Goal: Use online tool/utility: Utilize a website feature to perform a specific function

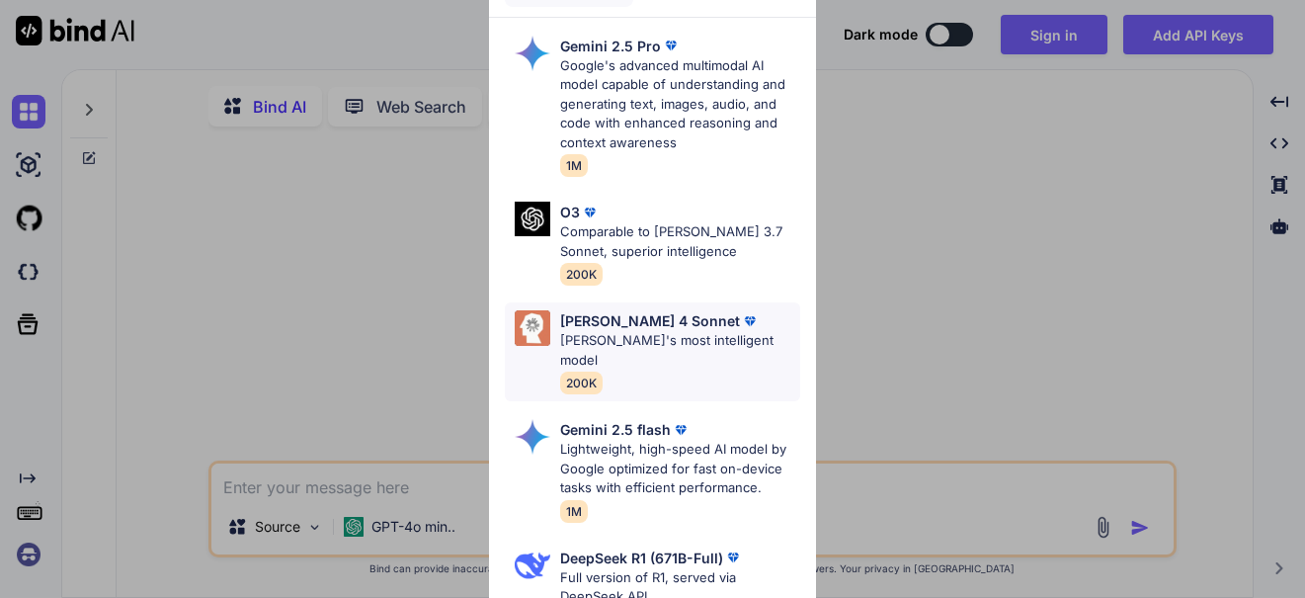
click at [708, 323] on div "[PERSON_NAME] 4 Sonnet" at bounding box center [679, 320] width 239 height 21
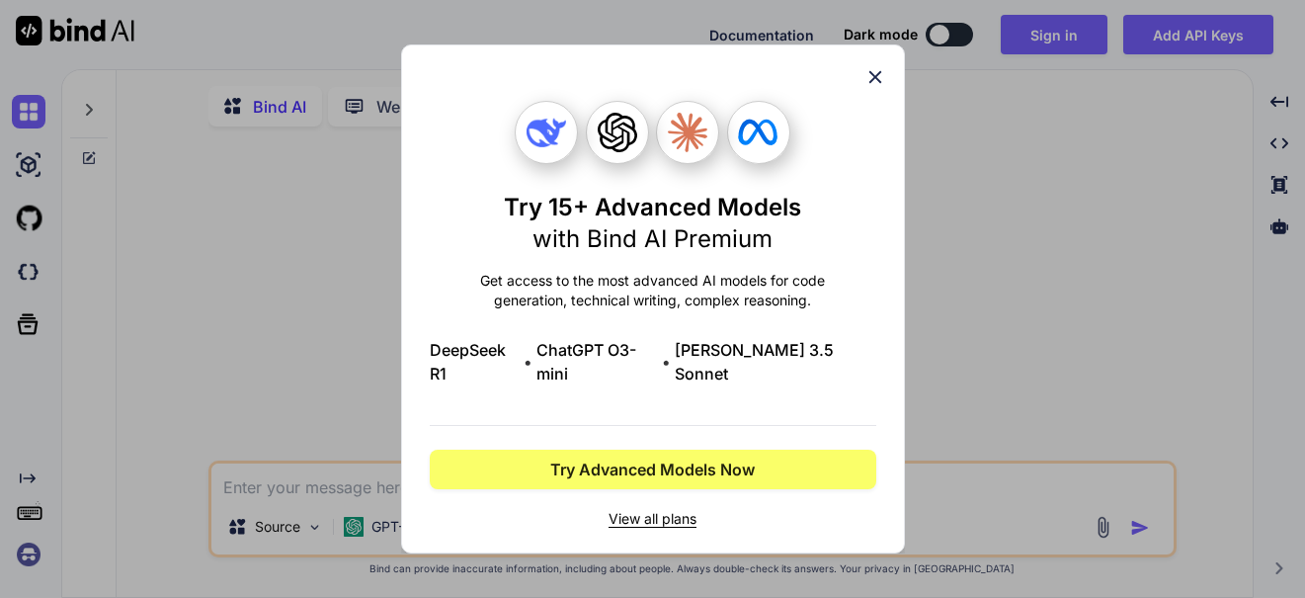
click at [877, 80] on icon at bounding box center [876, 77] width 22 height 22
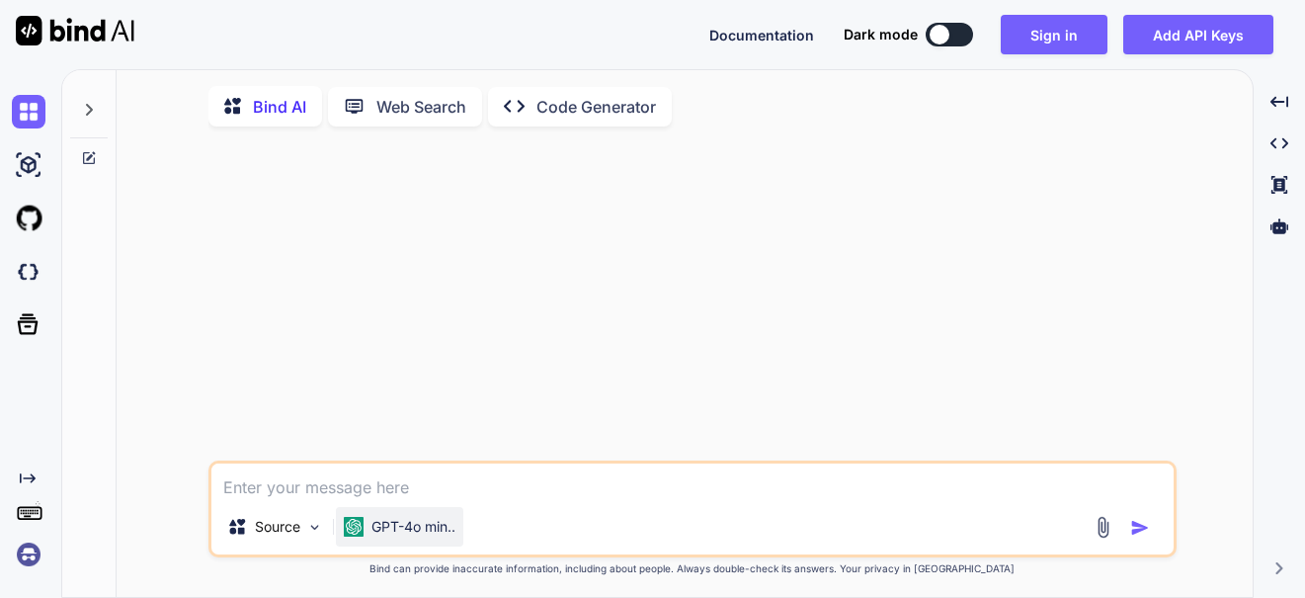
click at [436, 524] on p "GPT-4o min.." at bounding box center [414, 527] width 84 height 20
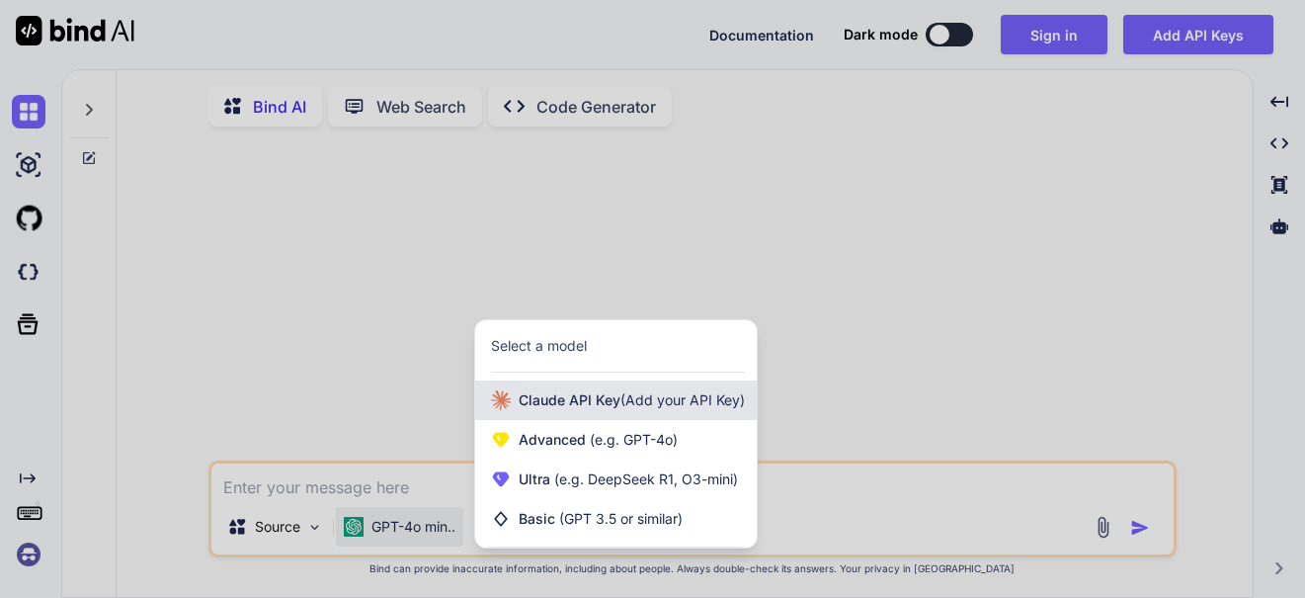
click at [687, 397] on span "(Add your API Key)" at bounding box center [683, 399] width 125 height 17
type textarea "x"
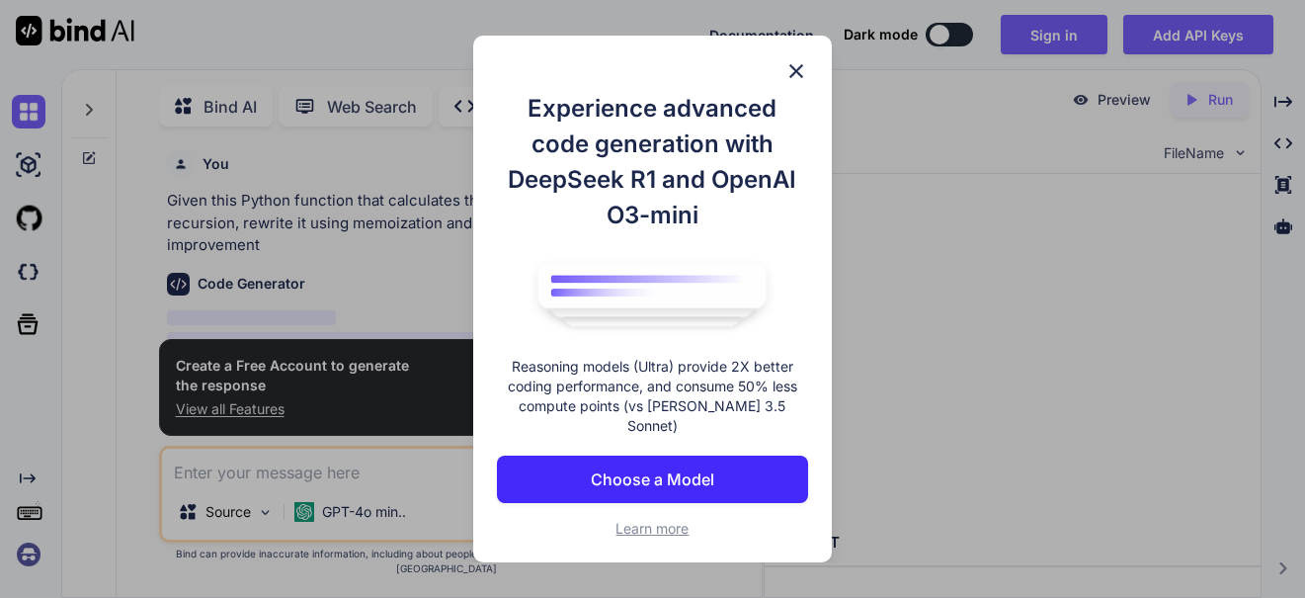
scroll to position [8, 0]
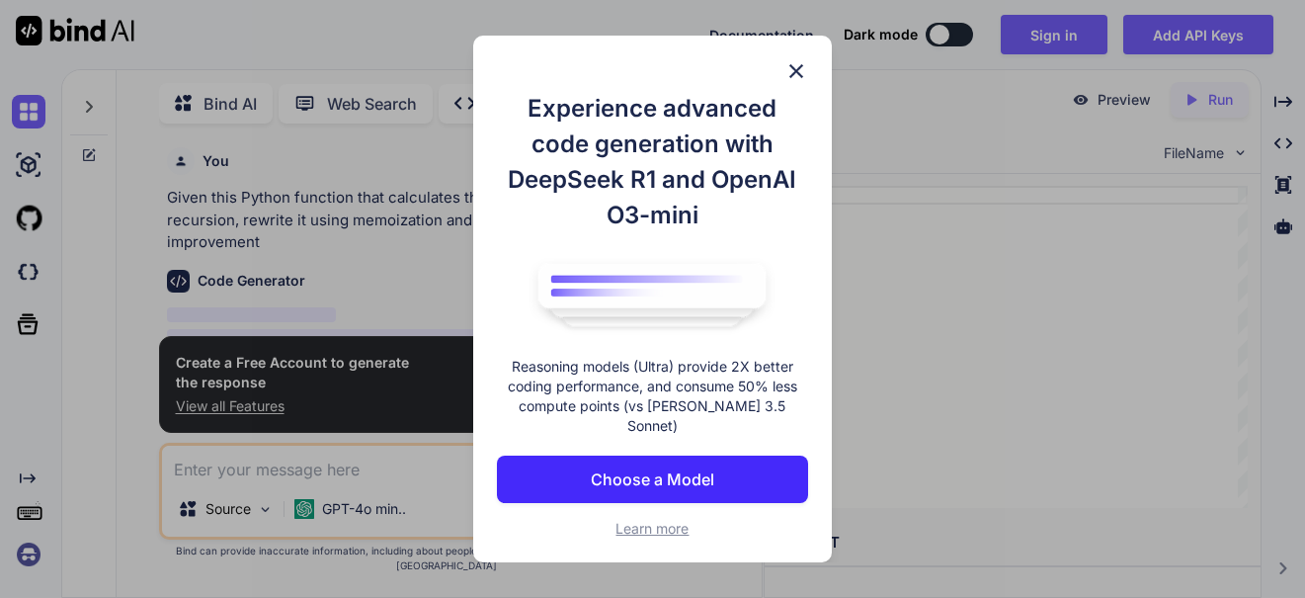
click at [692, 467] on p "Choose a Model" at bounding box center [653, 479] width 124 height 24
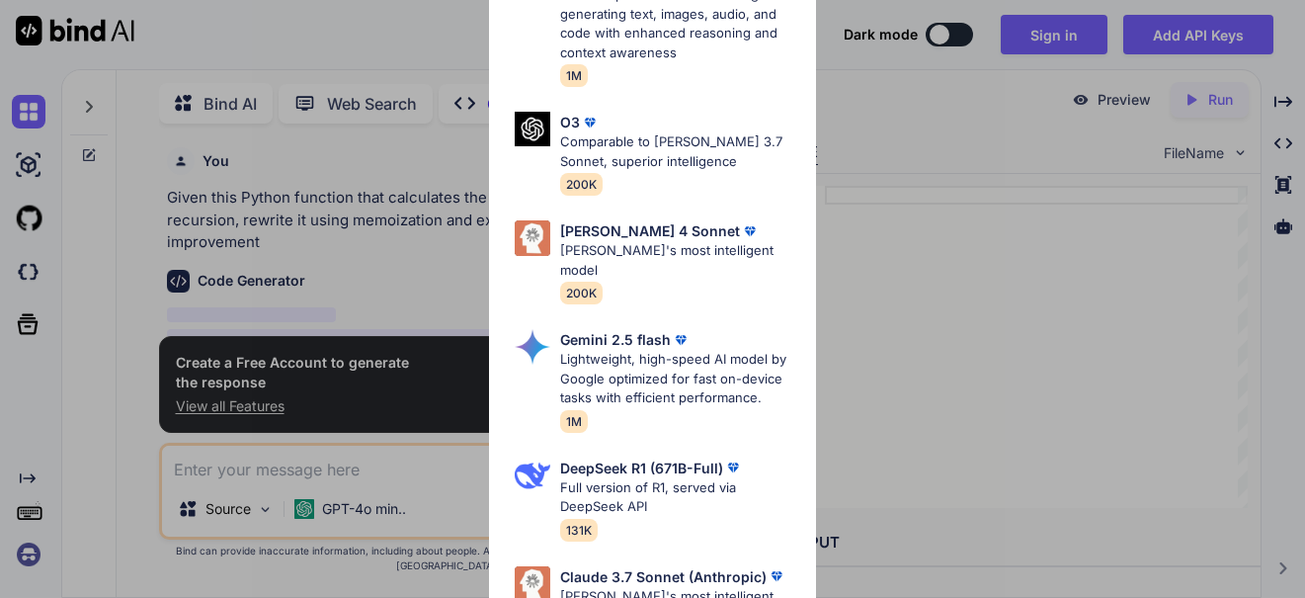
scroll to position [131, 0]
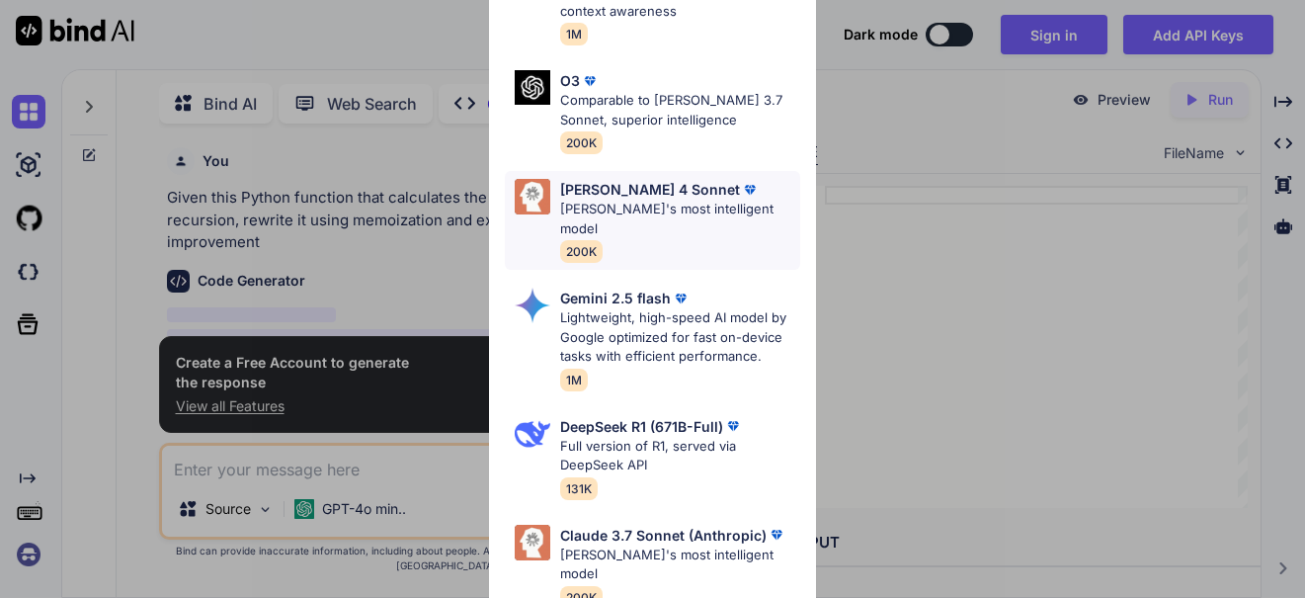
click at [711, 208] on p "[PERSON_NAME]'s most intelligent model" at bounding box center [679, 219] width 239 height 39
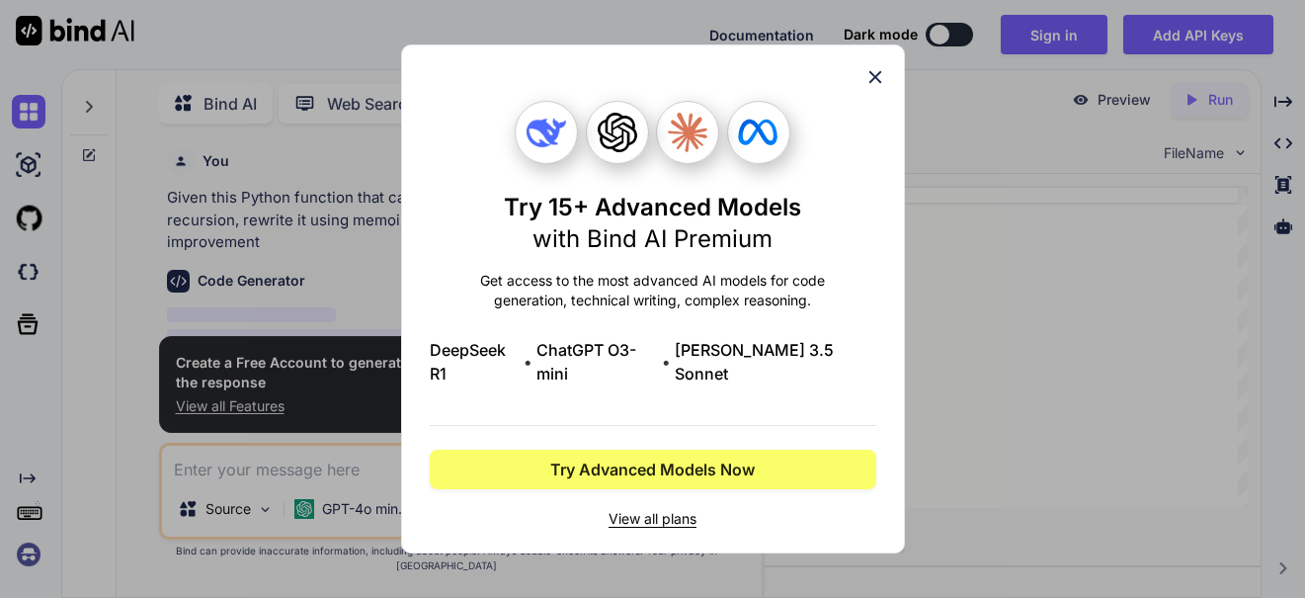
scroll to position [0, 0]
click at [877, 88] on icon at bounding box center [876, 77] width 22 height 22
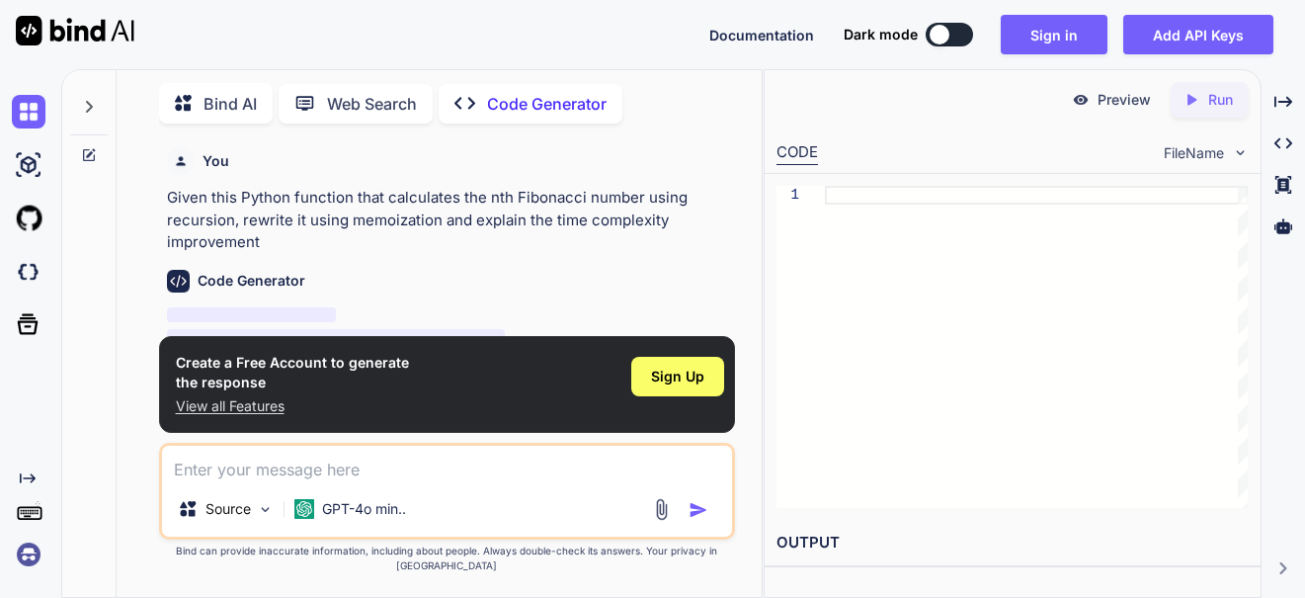
type textarea "x"
click at [264, 416] on p "View all Features" at bounding box center [292, 406] width 233 height 20
